Goal: Task Accomplishment & Management: Use online tool/utility

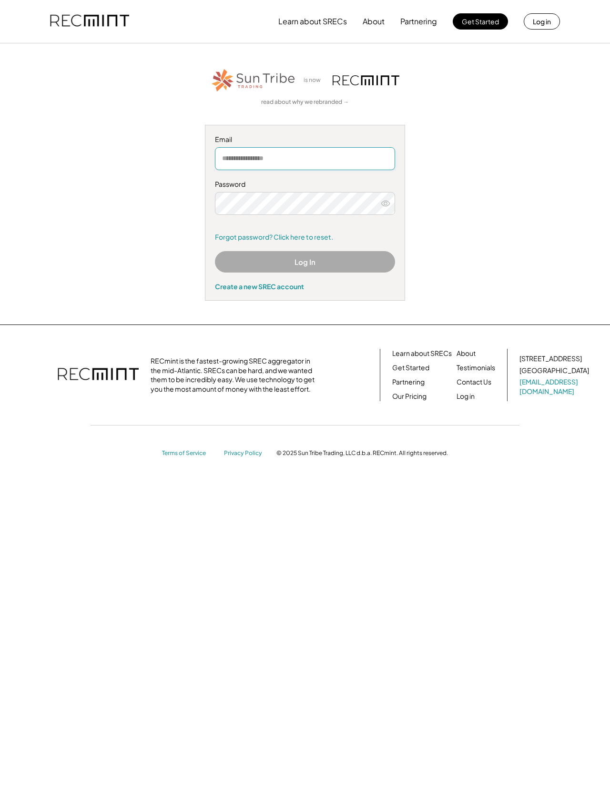
click at [314, 157] on input "email" at bounding box center [305, 158] width 180 height 23
type input "**********"
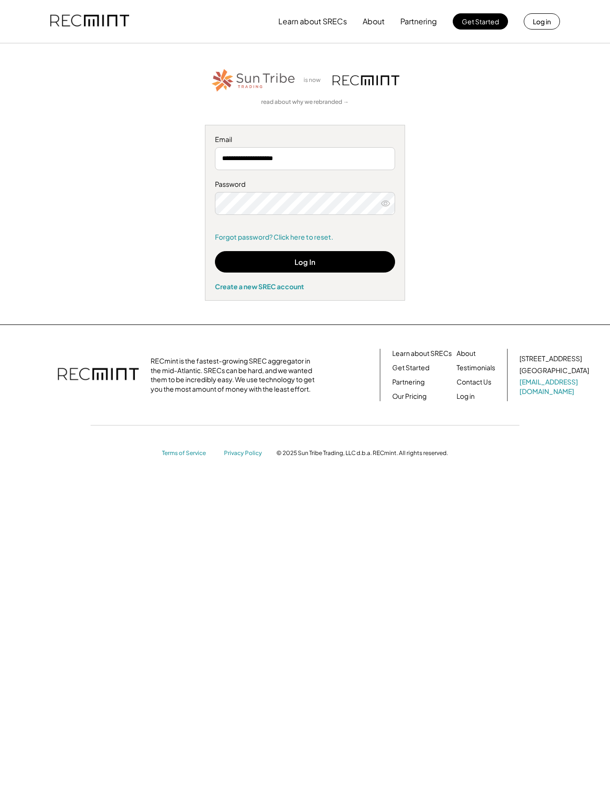
click at [381, 206] on icon at bounding box center [386, 204] width 10 height 10
click at [332, 262] on button "Log In" at bounding box center [305, 261] width 180 height 21
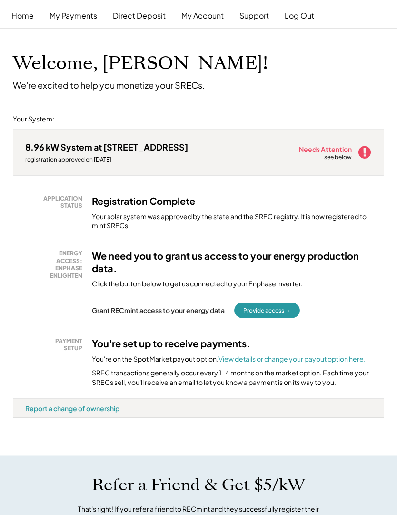
scroll to position [15, 0]
click at [282, 307] on button "Provide access →" at bounding box center [267, 310] width 66 height 15
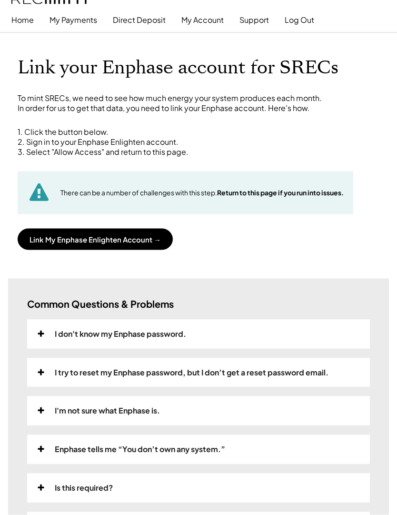
click at [153, 236] on button "Link My Enphase Enlighten Account →" at bounding box center [95, 239] width 155 height 21
